Goal: Task Accomplishment & Management: Manage account settings

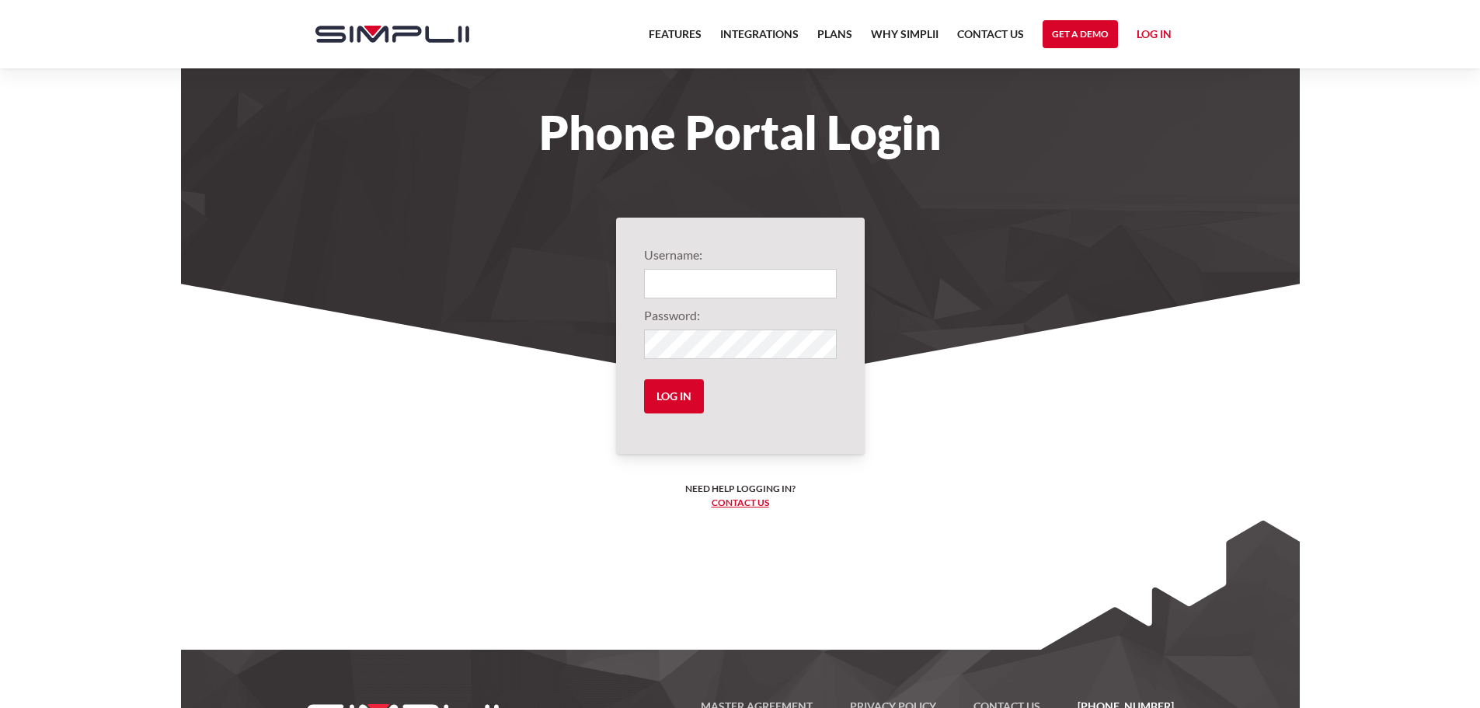
type input "1001@smartfinancial"
click at [669, 400] on input "Log in" at bounding box center [674, 396] width 60 height 34
click at [680, 392] on input "Log in" at bounding box center [674, 396] width 60 height 34
click at [112, 209] on body "Features Integrations PRoducts Plans Why Simplii Contact US Master Agreement Ge…" at bounding box center [740, 389] width 1480 height 779
type input "1001@smartfinancial"
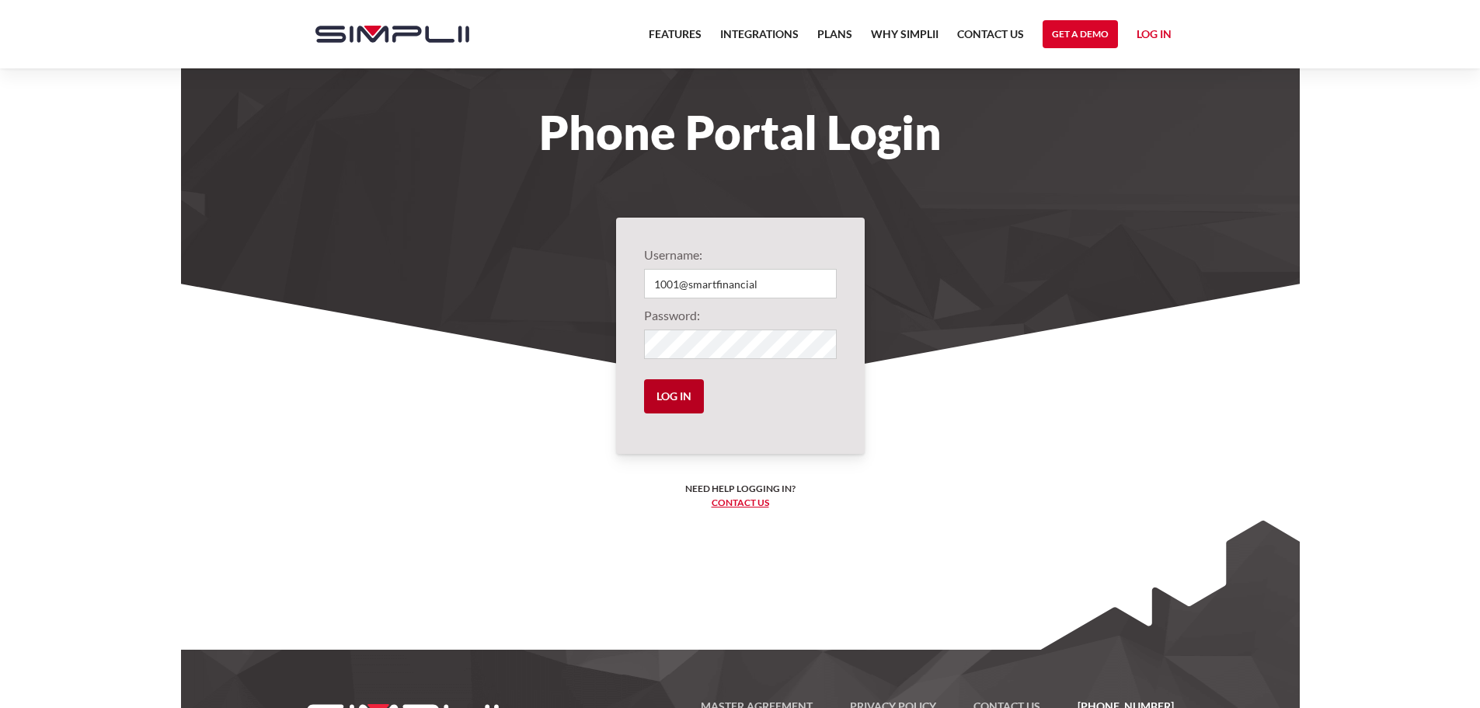
click at [681, 405] on input "Log in" at bounding box center [674, 396] width 60 height 34
click at [1152, 33] on link "Log in" at bounding box center [1153, 36] width 35 height 23
